Goal: Information Seeking & Learning: Learn about a topic

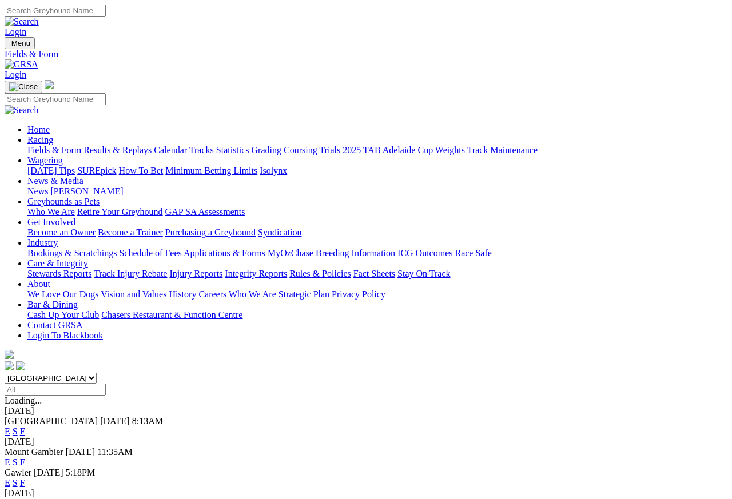
select select "NT"
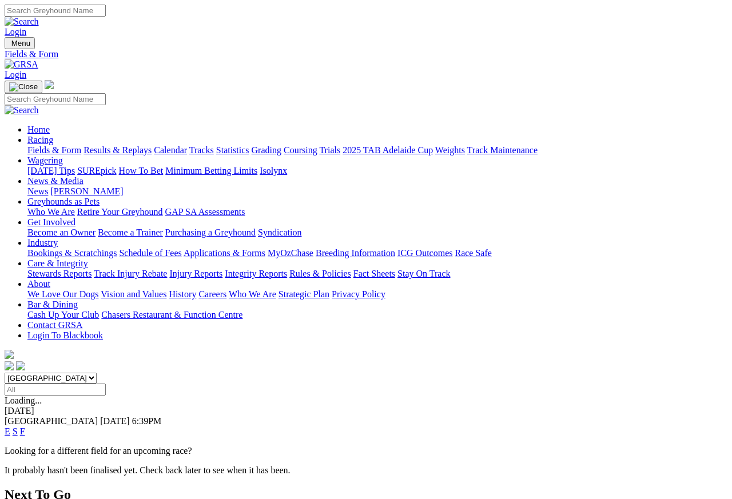
click at [10, 427] on link "E" at bounding box center [8, 432] width 6 height 10
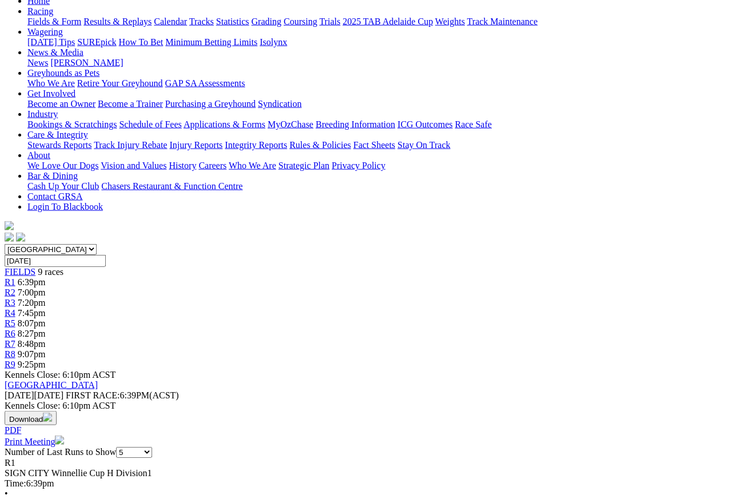
scroll to position [90, 0]
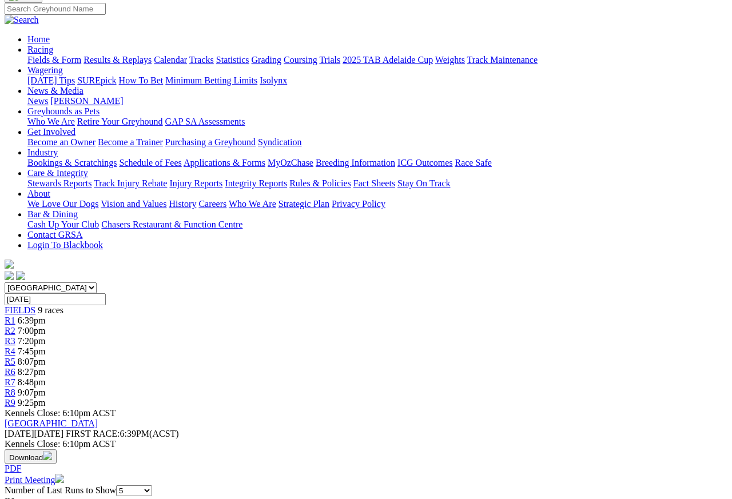
click at [15, 326] on link "R2" at bounding box center [10, 331] width 11 height 10
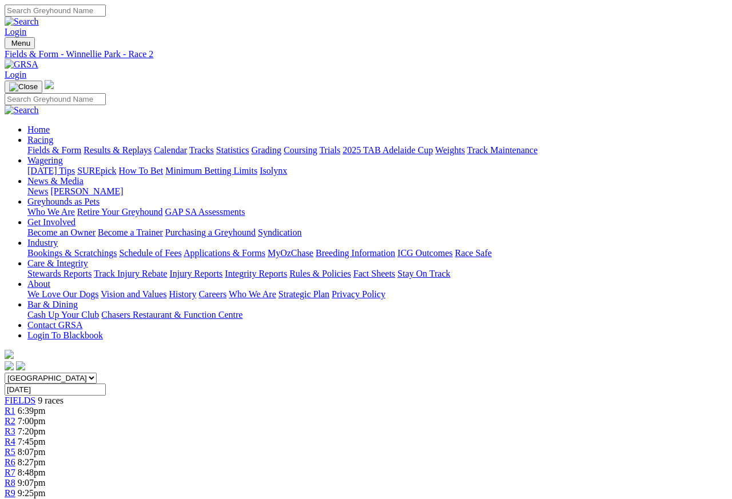
click at [15, 427] on span "R3" at bounding box center [10, 432] width 11 height 10
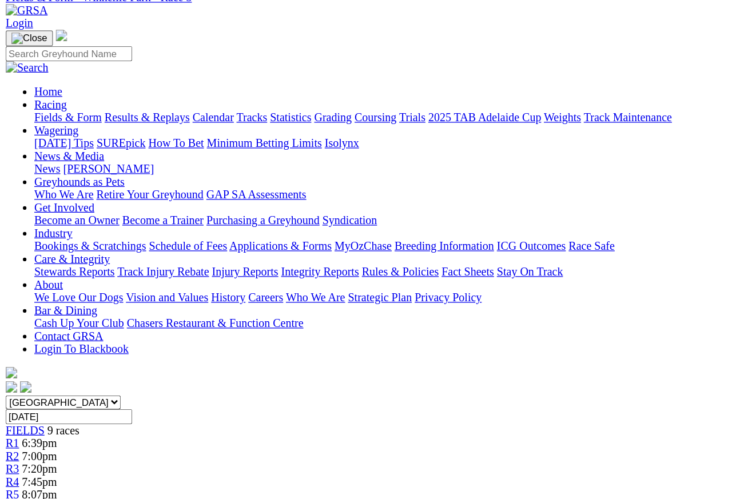
scroll to position [54, 0]
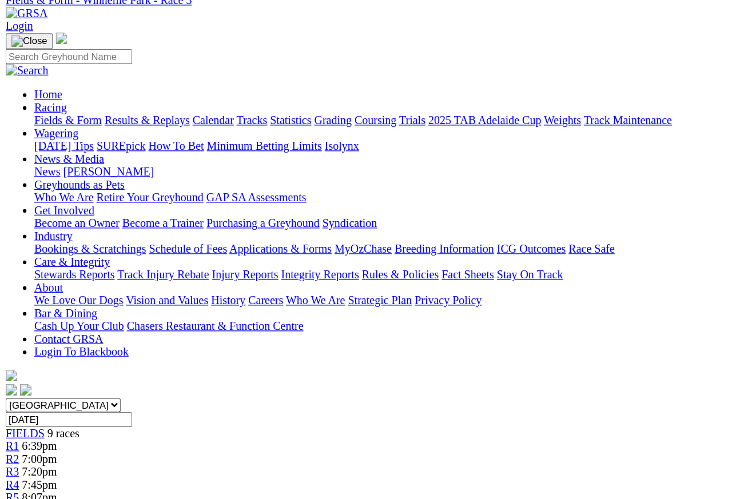
click at [15, 383] on link "R4" at bounding box center [10, 388] width 11 height 10
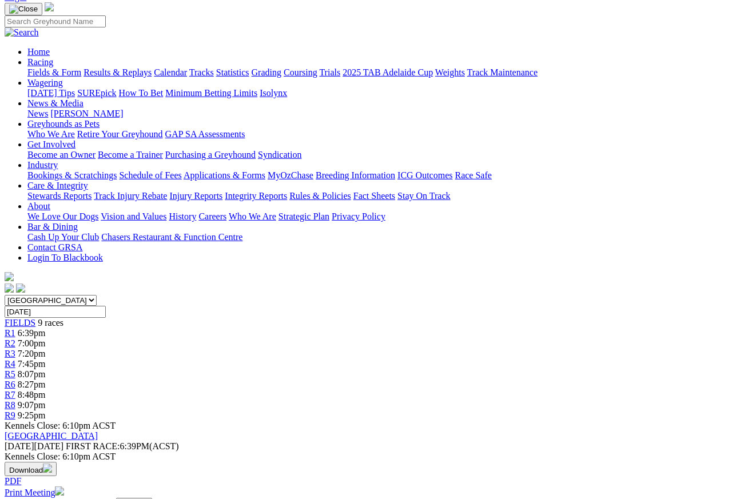
scroll to position [79, 0]
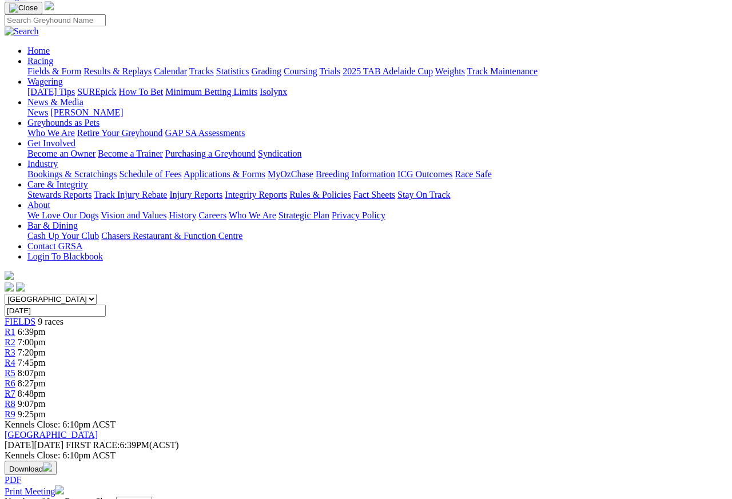
click at [15, 368] on link "R5" at bounding box center [10, 373] width 11 height 10
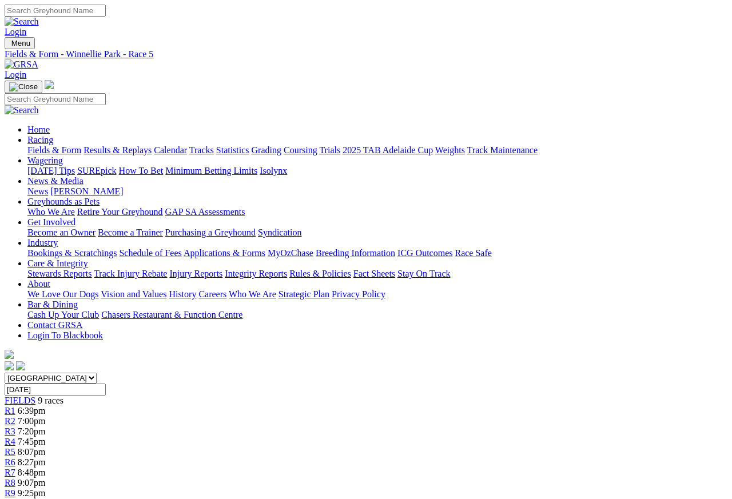
click at [459, 444] on div "R6 8:27pm" at bounding box center [366, 463] width 723 height 10
click at [15, 444] on link "R6" at bounding box center [10, 463] width 11 height 10
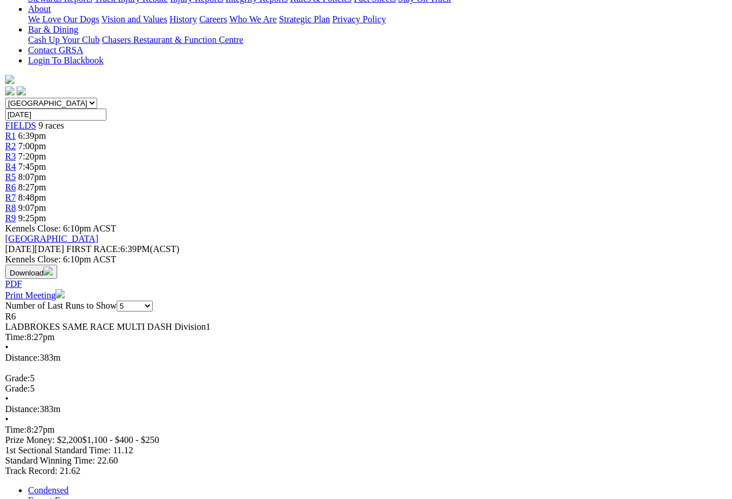
scroll to position [276, 0]
click at [74, 444] on link "Expert Form" at bounding box center [50, 500] width 46 height 10
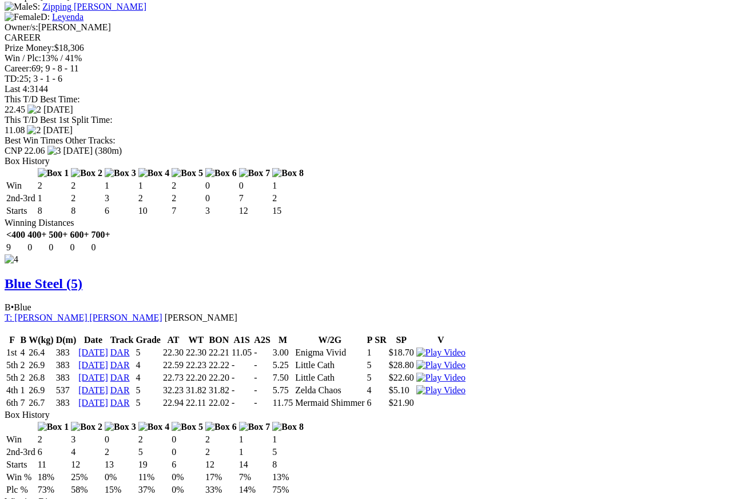
scroll to position [1713, 0]
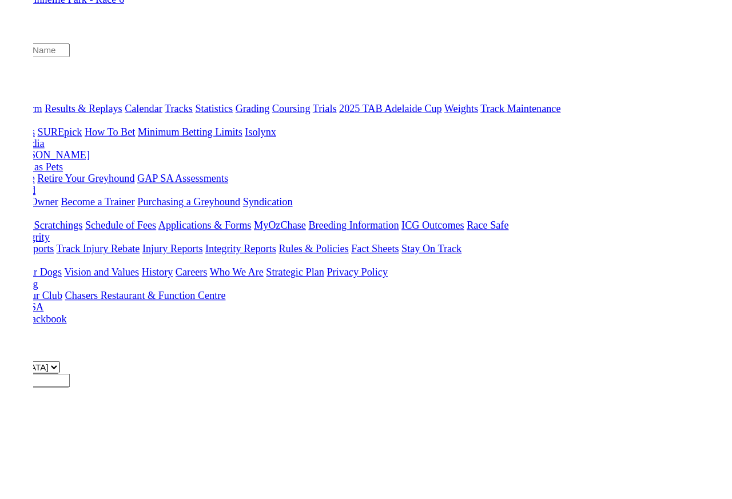
scroll to position [1733, 0]
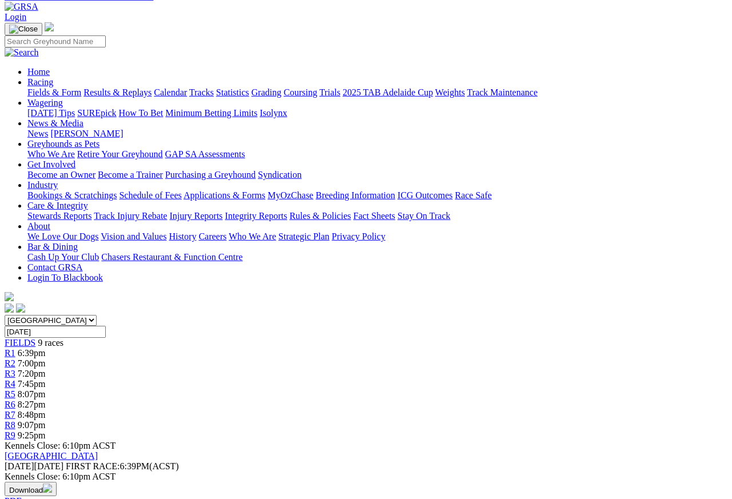
scroll to position [0, 0]
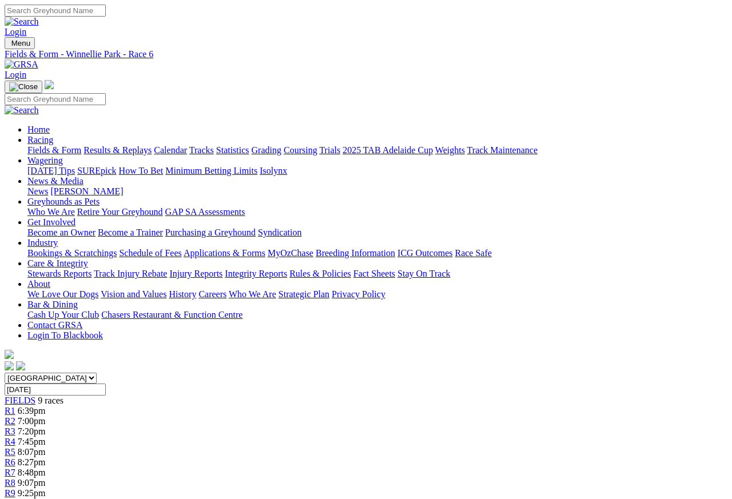
click at [15, 444] on link "R7" at bounding box center [10, 473] width 11 height 10
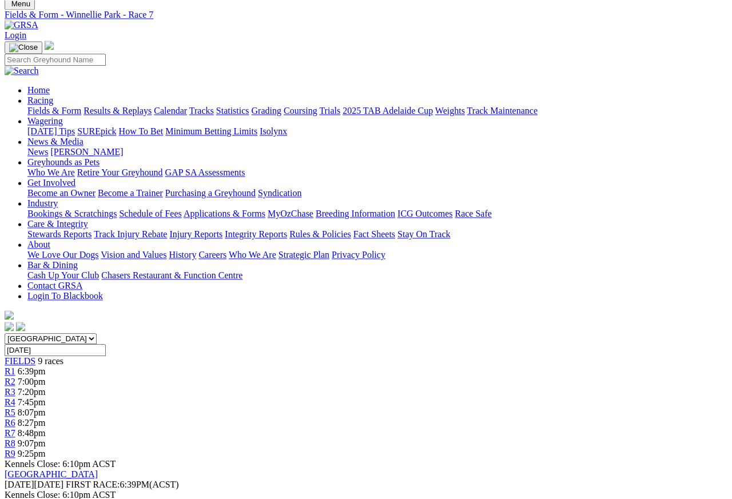
scroll to position [37, 0]
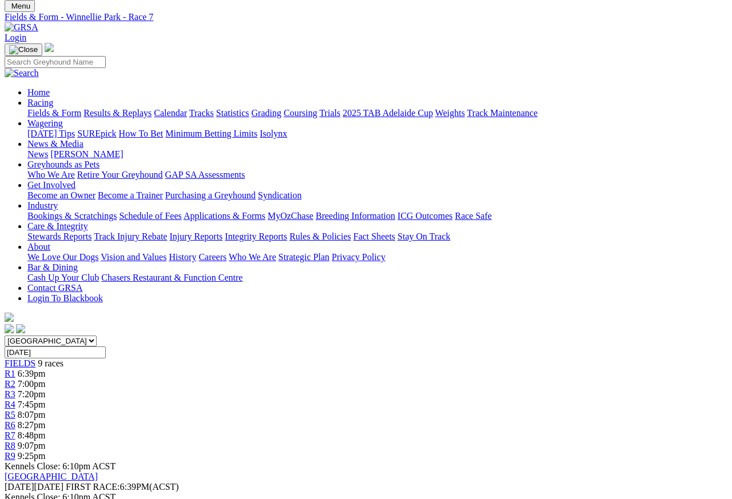
click at [15, 441] on link "R8" at bounding box center [10, 446] width 11 height 10
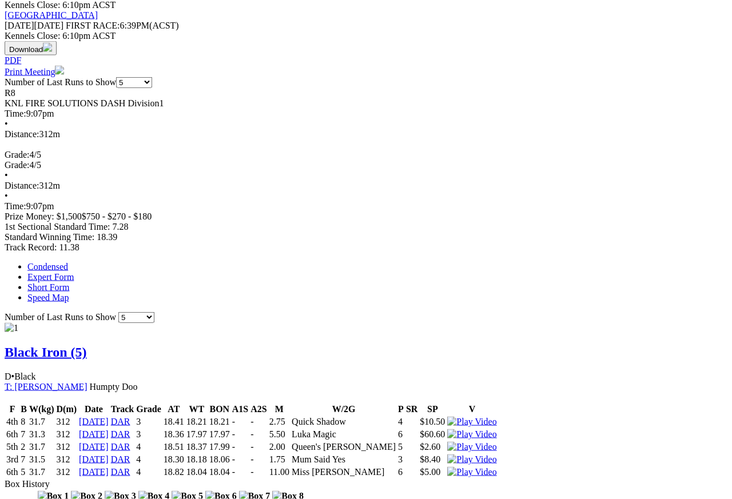
scroll to position [499, 0]
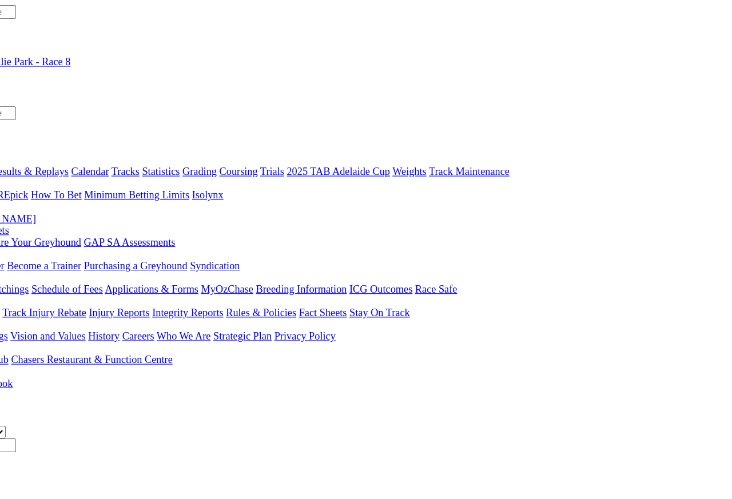
scroll to position [0, 177]
click at [15, 444] on link "R9" at bounding box center [10, 493] width 11 height 10
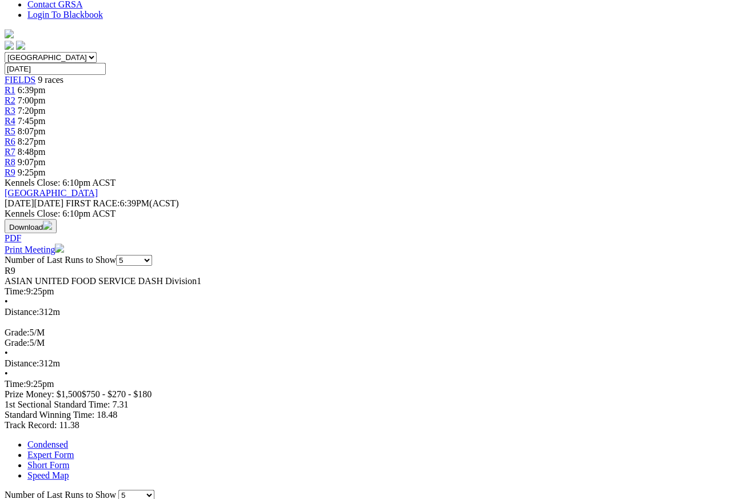
scroll to position [318, 0]
